Goal: Task Accomplishment & Management: Manage account settings

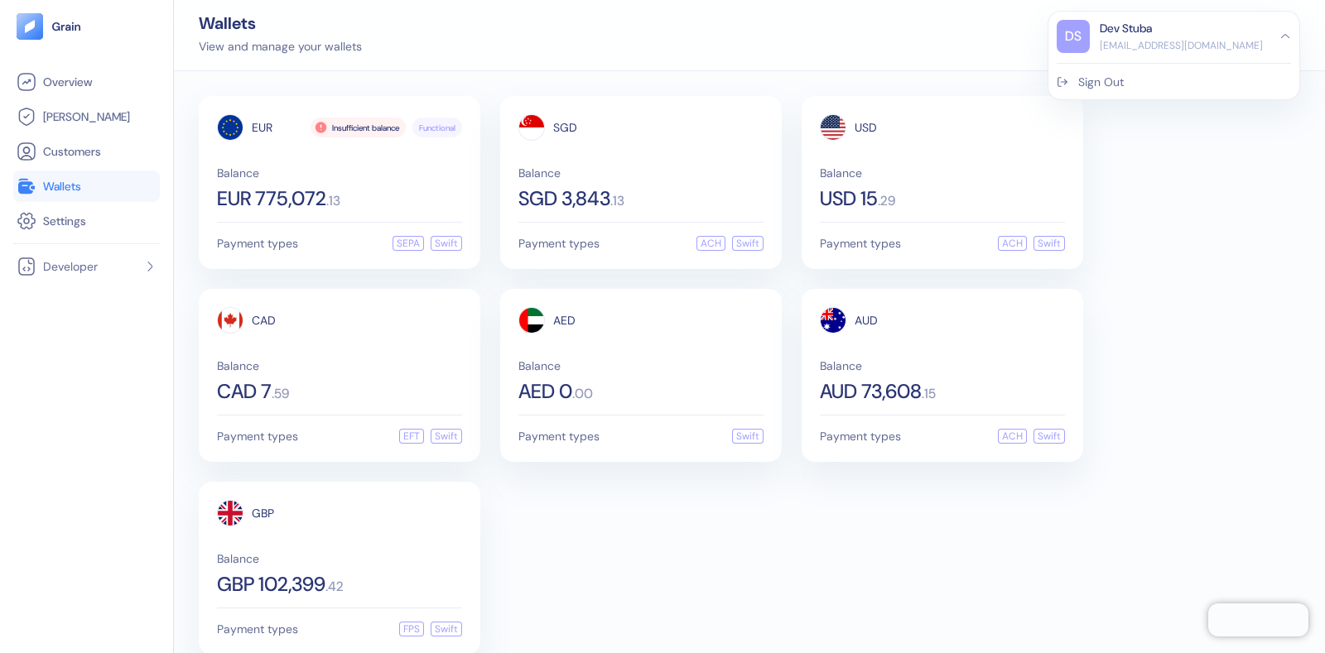
click at [1124, 87] on div "Sign Out" at bounding box center [1101, 82] width 46 height 17
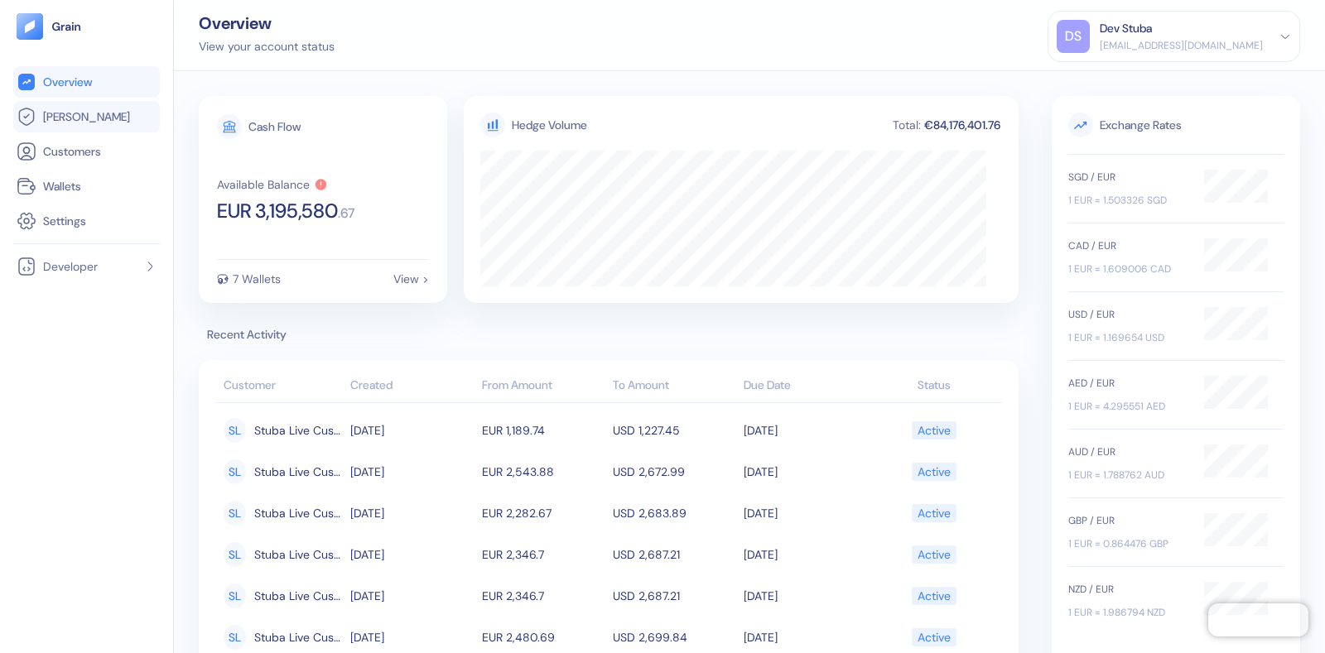
click at [128, 109] on link "[PERSON_NAME]" at bounding box center [87, 117] width 140 height 20
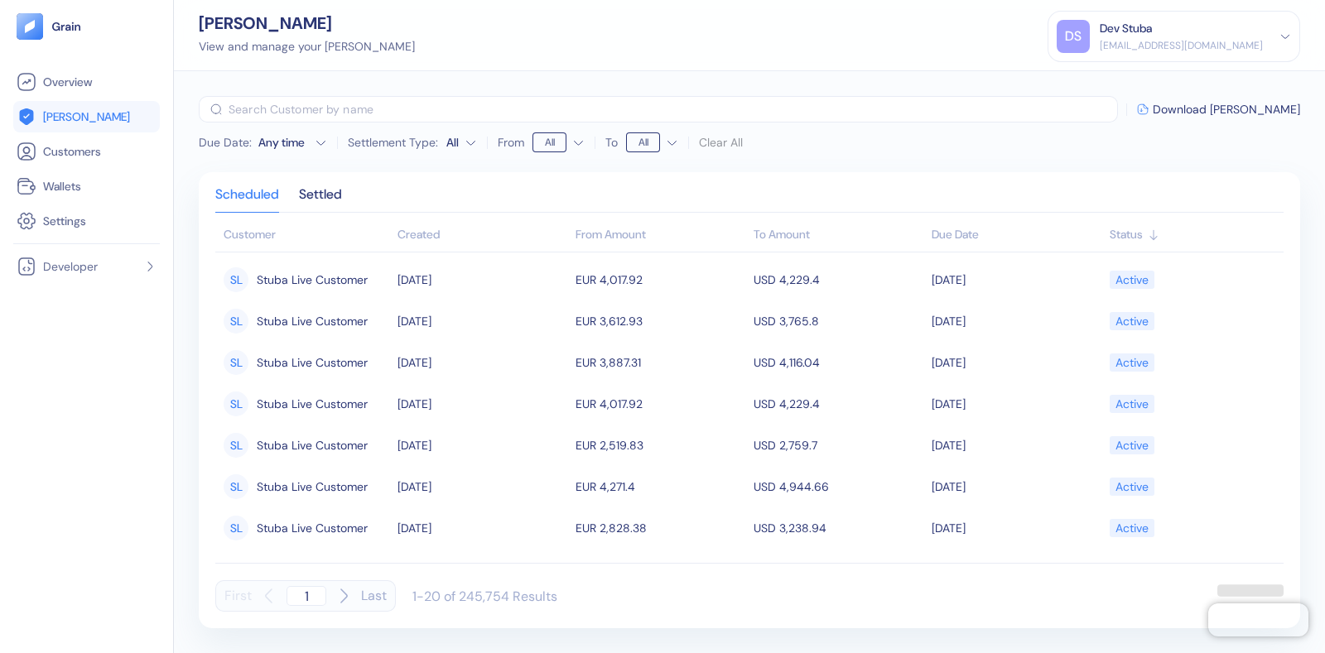
click at [1205, 15] on div "DS Dev Stuba [EMAIL_ADDRESS][DOMAIN_NAME] Sign Out" at bounding box center [1173, 36] width 253 height 51
click at [1278, 38] on div "DS Dev Stuba [EMAIL_ADDRESS][DOMAIN_NAME]" at bounding box center [1174, 36] width 234 height 33
click at [1158, 84] on div "Sign Out" at bounding box center [1174, 77] width 234 height 27
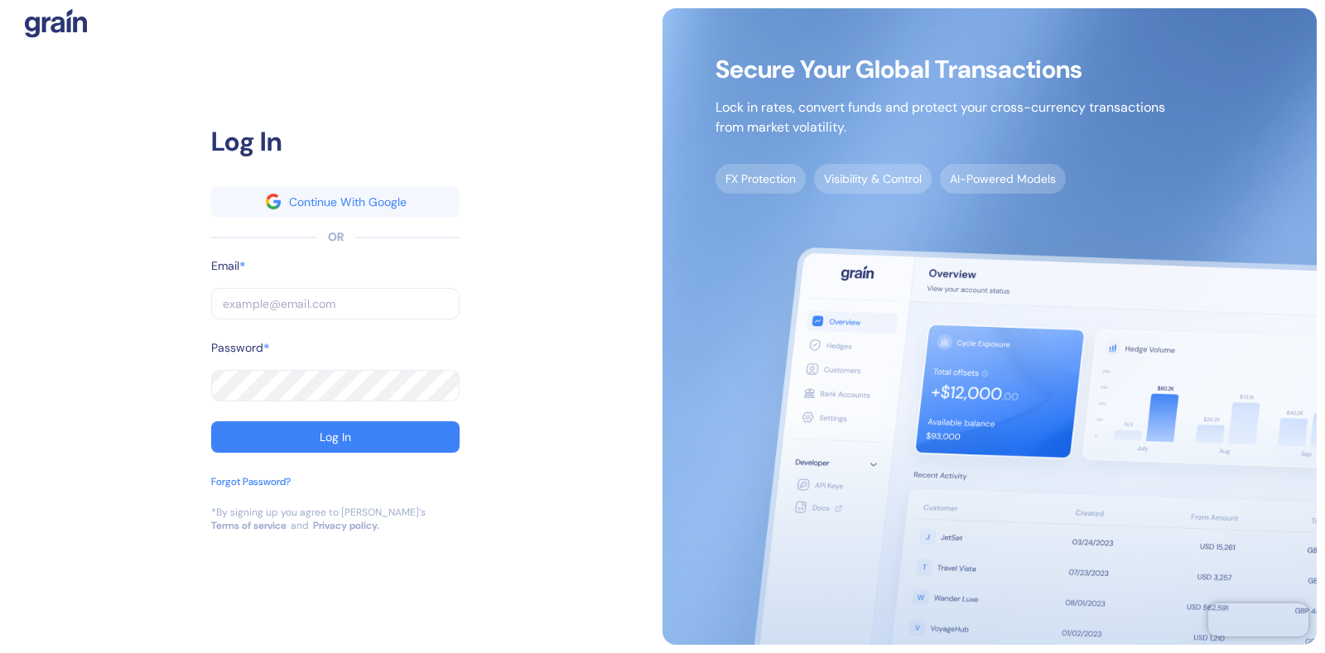
click at [241, 301] on input "text" at bounding box center [335, 303] width 248 height 31
type input "[EMAIL_ADDRESS][DOMAIN_NAME]"
